Goal: Information Seeking & Learning: Understand process/instructions

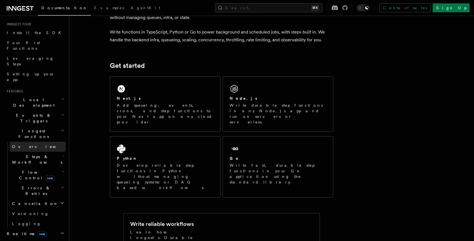
scroll to position [53, 0]
click at [60, 129] on icon "button" at bounding box center [62, 131] width 4 height 4
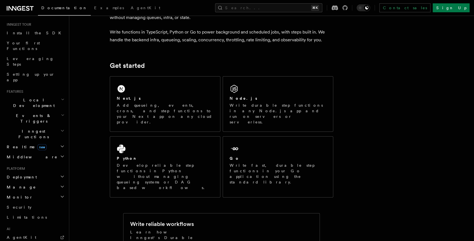
click at [61, 130] on icon "button" at bounding box center [62, 130] width 3 height 1
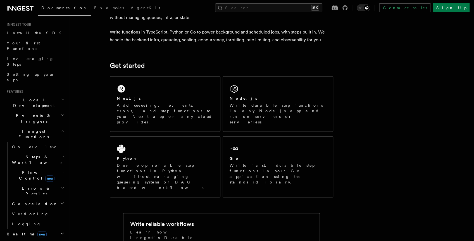
click at [60, 129] on icon "button" at bounding box center [62, 131] width 4 height 4
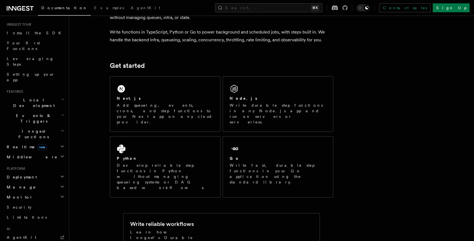
click at [61, 113] on icon "button" at bounding box center [63, 115] width 4 height 4
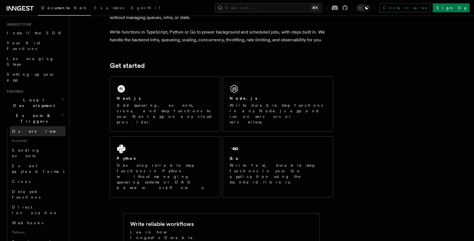
click at [20, 129] on span "Overview" at bounding box center [41, 131] width 58 height 4
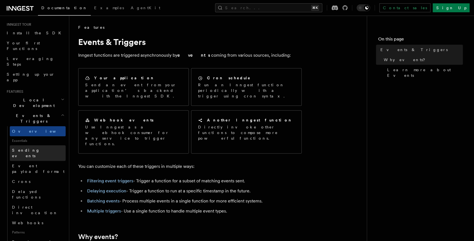
click at [24, 148] on span "Sending events" at bounding box center [26, 153] width 28 height 10
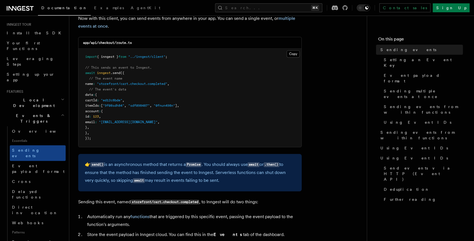
scroll to position [140, 0]
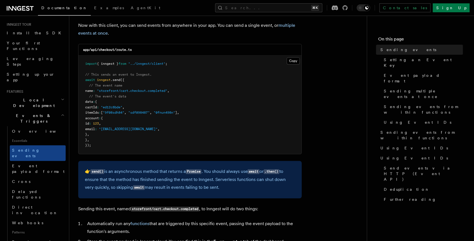
click at [118, 92] on span ""storefront/cart.checkout.completed"" at bounding box center [132, 91] width 70 height 4
drag, startPoint x: 118, startPoint y: 92, endPoint x: 129, endPoint y: 93, distance: 11.2
click at [118, 92] on span ""storefront/cart.checkout.completed"" at bounding box center [132, 91] width 70 height 4
drag, startPoint x: 155, startPoint y: 91, endPoint x: 171, endPoint y: 91, distance: 16.2
click at [160, 91] on span ""storefront/cart.checkout.completed"" at bounding box center [132, 91] width 70 height 4
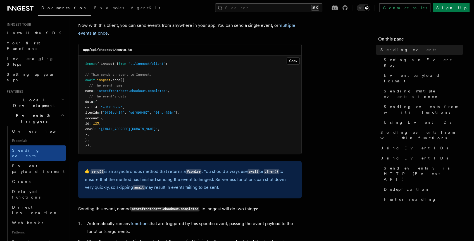
drag, startPoint x: 178, startPoint y: 91, endPoint x: 183, endPoint y: 91, distance: 5.0
click at [178, 91] on pre "import { inngest } from "../inngest/client" ; // This sends an event to Inngest…" at bounding box center [190, 105] width 223 height 98
drag, startPoint x: 173, startPoint y: 90, endPoint x: 104, endPoint y: 92, distance: 69.1
click at [104, 92] on pre "import { inngest } from "../inngest/client" ; // This sends an event to Inngest…" at bounding box center [190, 105] width 223 height 98
click at [104, 92] on span ""storefront/cart.checkout.completed"" at bounding box center [132, 91] width 70 height 4
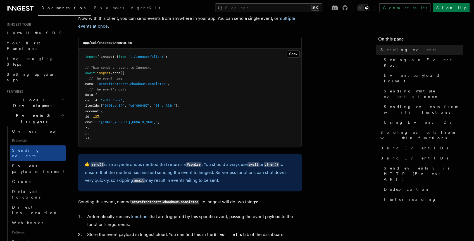
scroll to position [149, 0]
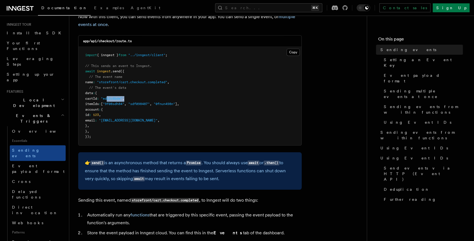
drag, startPoint x: 115, startPoint y: 100, endPoint x: 159, endPoint y: 100, distance: 43.3
click at [153, 99] on pre "import { inngest } from "../inngest/client" ; // This sends an event to Inngest…" at bounding box center [190, 96] width 223 height 98
click at [162, 101] on pre "import { inngest } from "../inngest/client" ; // This sends an event to Inngest…" at bounding box center [190, 96] width 223 height 98
drag, startPoint x: 88, startPoint y: 105, endPoint x: 188, endPoint y: 110, distance: 100.2
click at [187, 110] on pre "import { inngest } from "../inngest/client" ; // This sends an event to Inngest…" at bounding box center [190, 96] width 223 height 98
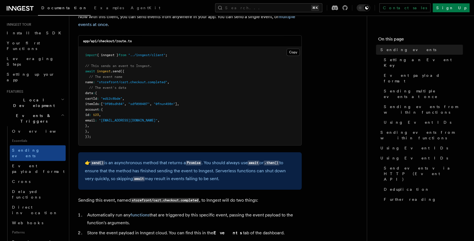
click at [188, 110] on pre "import { inngest } from "../inngest/client" ; // This sends an event to Inngest…" at bounding box center [190, 96] width 223 height 98
drag, startPoint x: 145, startPoint y: 125, endPoint x: 103, endPoint y: 106, distance: 46.1
click at [104, 106] on pre "import { inngest } from "../inngest/client" ; // This sends an event to Inngest…" at bounding box center [190, 96] width 223 height 98
click at [108, 106] on pre "import { inngest } from "../inngest/client" ; // This sends an event to Inngest…" at bounding box center [190, 96] width 223 height 98
drag, startPoint x: 97, startPoint y: 101, endPoint x: 131, endPoint y: 132, distance: 46.5
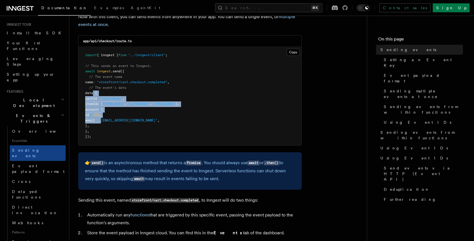
click at [124, 128] on pre "import { inngest } from "../inngest/client" ; // This sends an event to Inngest…" at bounding box center [190, 96] width 223 height 98
click at [131, 132] on pre "import { inngest } from "../inngest/client" ; // This sends an event to Inngest…" at bounding box center [190, 96] width 223 height 98
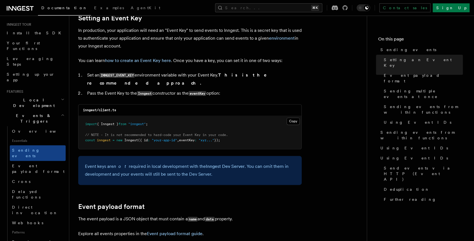
scroll to position [433, 0]
drag, startPoint x: 124, startPoint y: 132, endPoint x: 229, endPoint y: 135, distance: 104.6
click at [229, 135] on pre "import { Inngest } from "inngest" ; // NOTE - It is not recommended to hard-cod…" at bounding box center [190, 132] width 223 height 33
click at [231, 135] on pre "import { Inngest } from "inngest" ; // NOTE - It is not recommended to hard-cod…" at bounding box center [190, 132] width 223 height 33
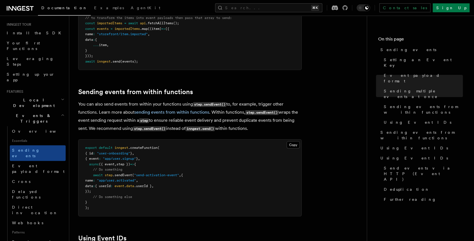
scroll to position [796, 0]
click at [119, 156] on span ""app/user.signup"" at bounding box center [119, 158] width 33 height 4
click at [136, 156] on span ""app/user.signup"" at bounding box center [119, 158] width 33 height 4
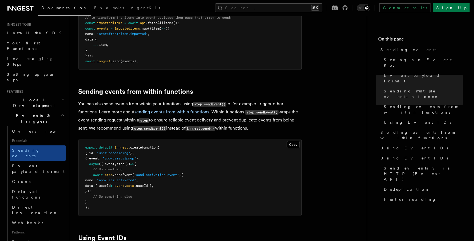
click at [151, 173] on span ""send-activation-event"" at bounding box center [156, 175] width 45 height 4
click at [176, 173] on span ""send-activation-event"" at bounding box center [156, 175] width 45 height 4
click at [134, 173] on span "(" at bounding box center [133, 175] width 2 height 4
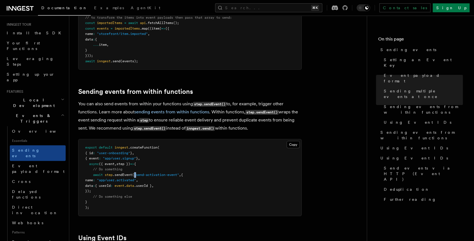
click at [134, 173] on span "(" at bounding box center [133, 175] width 2 height 4
click at [127, 178] on span ""app/user.activated"" at bounding box center [116, 180] width 39 height 4
drag, startPoint x: 127, startPoint y: 174, endPoint x: 135, endPoint y: 174, distance: 7.6
click at [128, 178] on span ""app/user.activated"" at bounding box center [116, 180] width 39 height 4
click at [136, 178] on span ""app/user.activated"" at bounding box center [116, 180] width 39 height 4
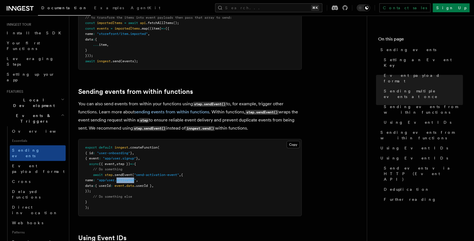
click at [136, 178] on span ""app/user.activated"" at bounding box center [116, 180] width 39 height 4
click at [117, 178] on span ""app/user.activated"" at bounding box center [116, 180] width 39 height 4
click at [124, 178] on span ""app/user.activated"" at bounding box center [116, 180] width 39 height 4
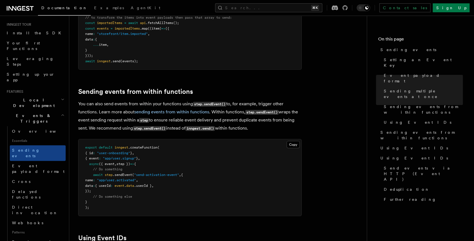
click at [136, 178] on span ""app/user.activated"" at bounding box center [116, 180] width 39 height 4
click at [124, 184] on span "event" at bounding box center [120, 186] width 10 height 4
drag, startPoint x: 134, startPoint y: 178, endPoint x: 142, endPoint y: 179, distance: 8.2
click at [124, 184] on span "event" at bounding box center [120, 186] width 10 height 4
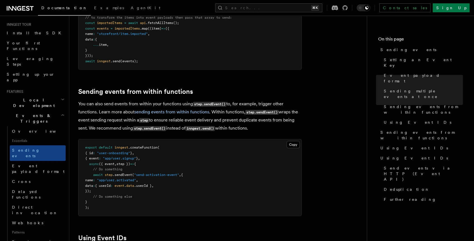
click at [134, 184] on span "data" at bounding box center [130, 186] width 8 height 4
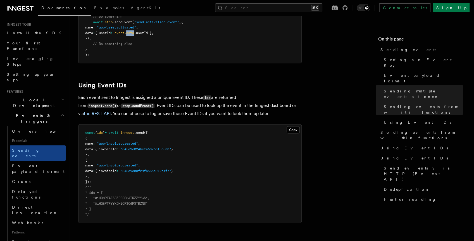
scroll to position [1010, 0]
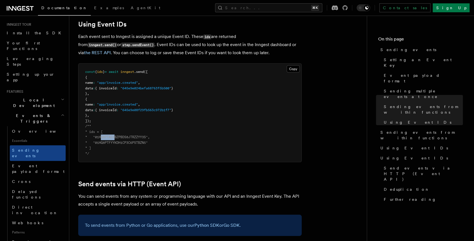
drag, startPoint x: 142, startPoint y: 134, endPoint x: 187, endPoint y: 152, distance: 48.6
click at [165, 138] on pre "const { ids } = await inngest .send ([ { name : "app/invoice.created" , data : …" at bounding box center [190, 113] width 223 height 98
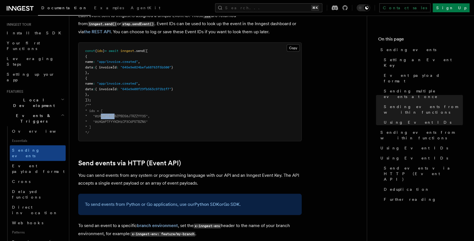
scroll to position [1033, 0]
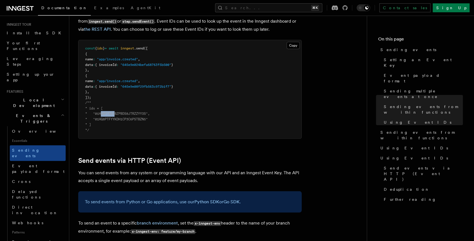
click at [209, 169] on p "You can send events from any system or programming language with our API and an…" at bounding box center [190, 177] width 224 height 16
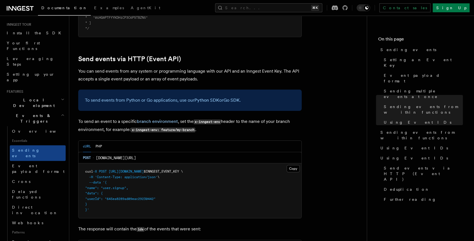
scroll to position [1142, 0]
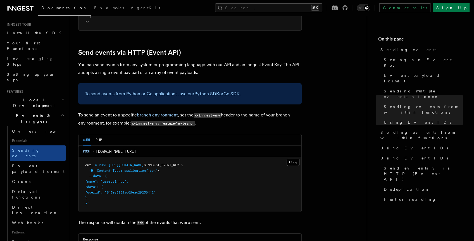
click at [167, 163] on span "$INNGEST_EVENT_KEY \" at bounding box center [163, 165] width 39 height 4
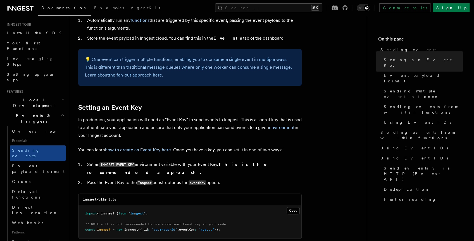
scroll to position [326, 0]
